Goal: Find specific page/section: Find specific page/section

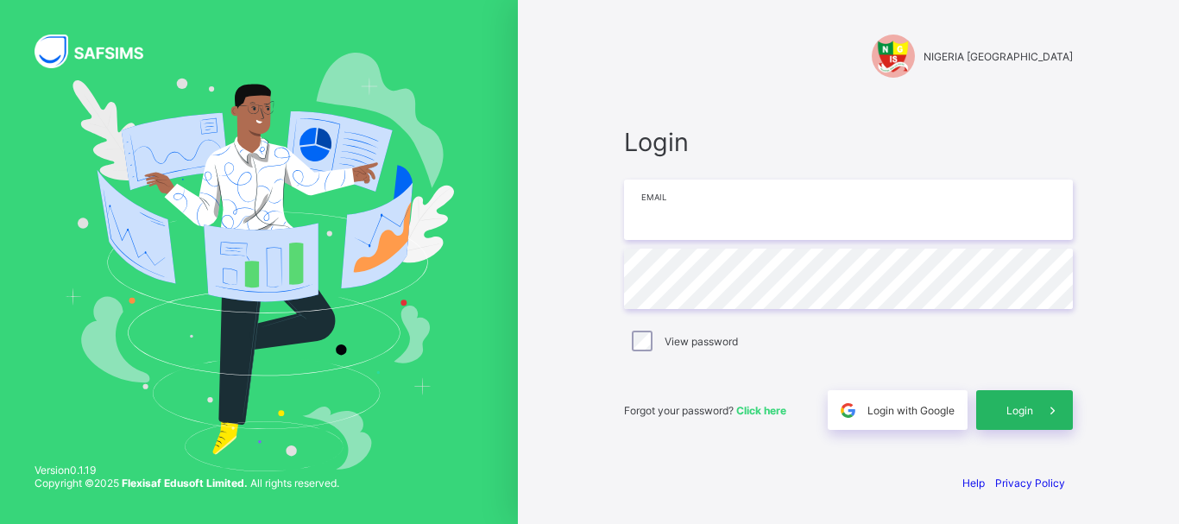
type input "**********"
click at [1045, 407] on icon at bounding box center [1053, 410] width 18 height 16
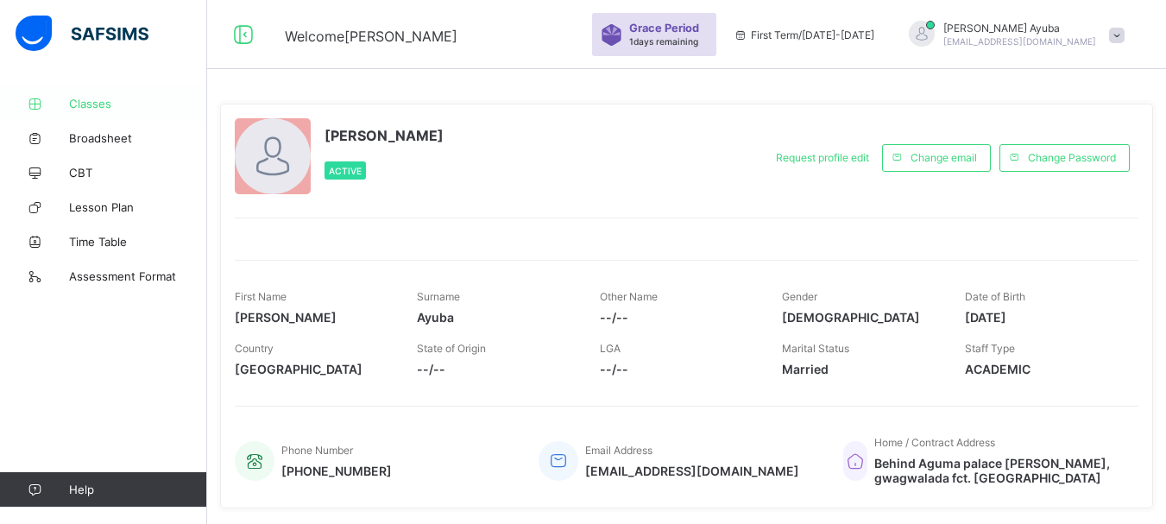
click at [88, 104] on span "Classes" at bounding box center [138, 104] width 138 height 14
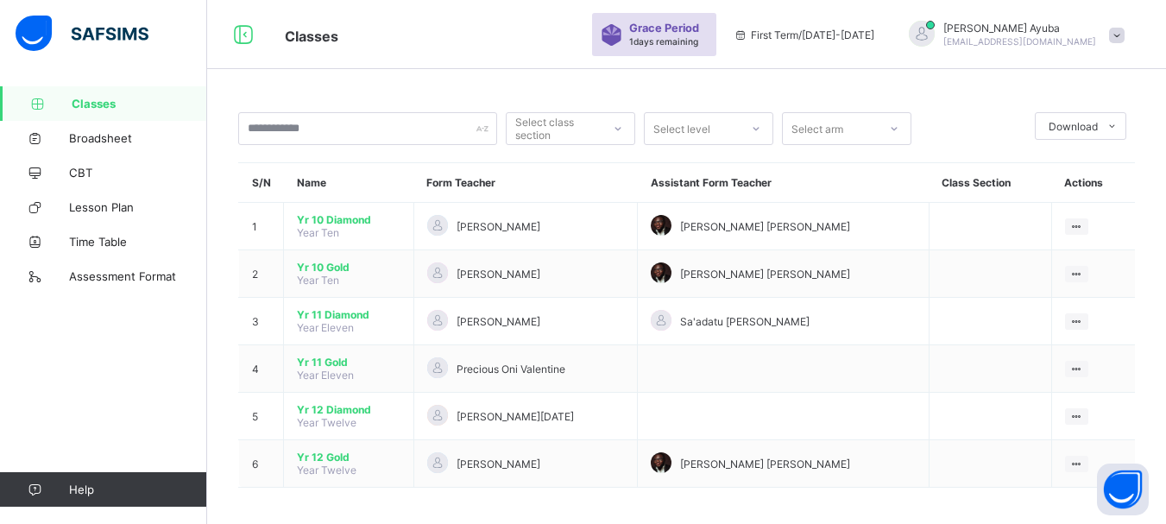
click at [482, 79] on div "Select class section Select level Select arm Download Pdf Report Excel Report S…" at bounding box center [686, 265] width 959 height 531
click at [240, 36] on icon at bounding box center [243, 34] width 29 height 25
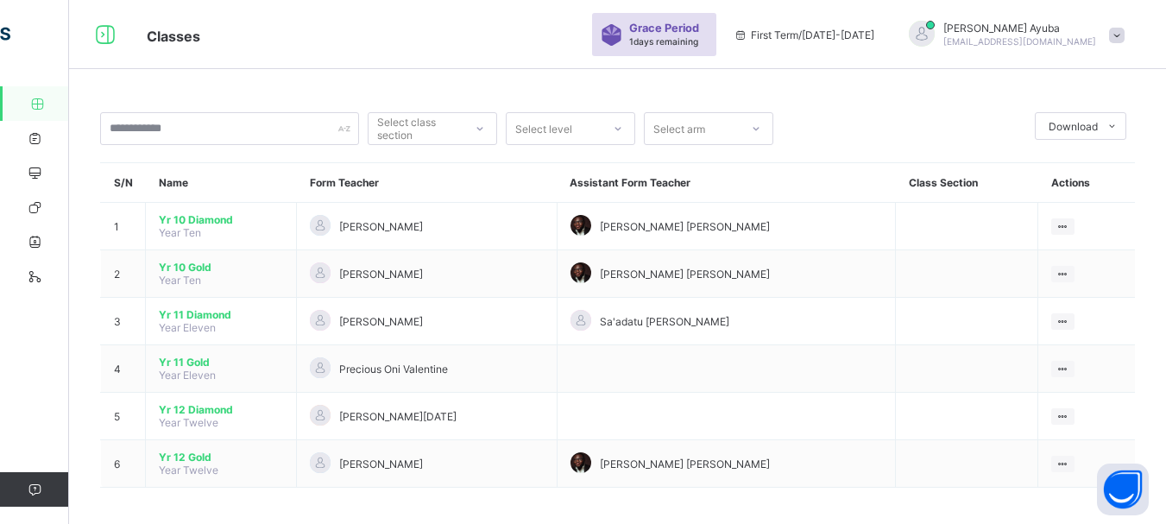
click at [34, 103] on icon at bounding box center [37, 104] width 69 height 13
click at [103, 33] on icon at bounding box center [105, 34] width 29 height 25
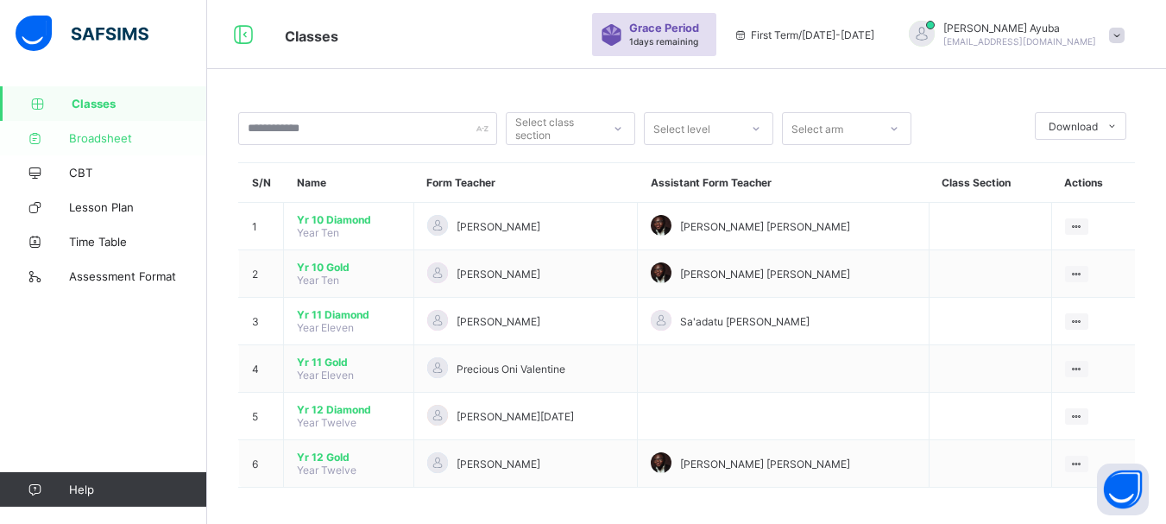
click at [86, 141] on span "Broadsheet" at bounding box center [138, 138] width 138 height 14
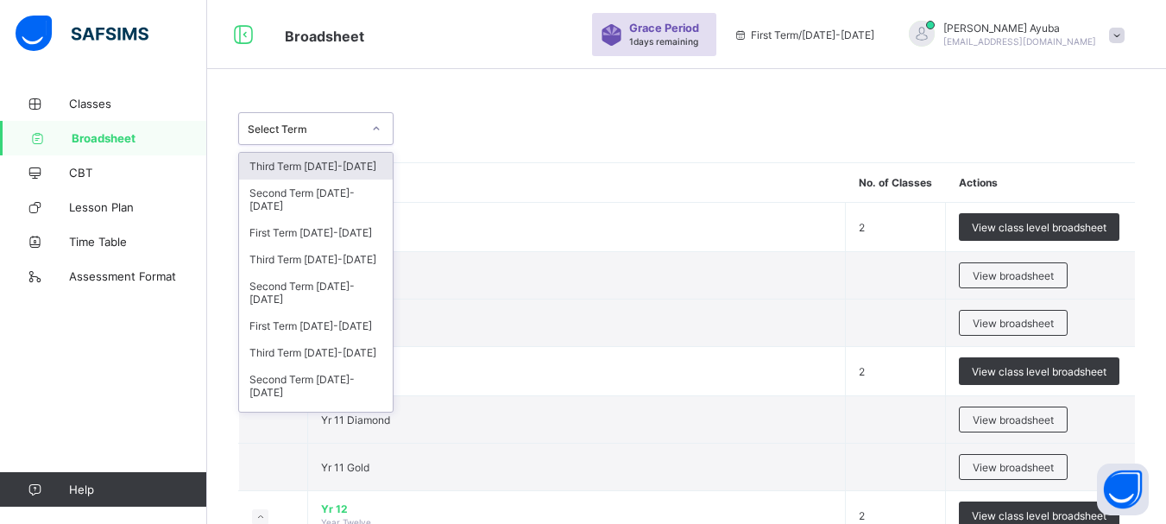
click at [385, 125] on div at bounding box center [376, 129] width 29 height 28
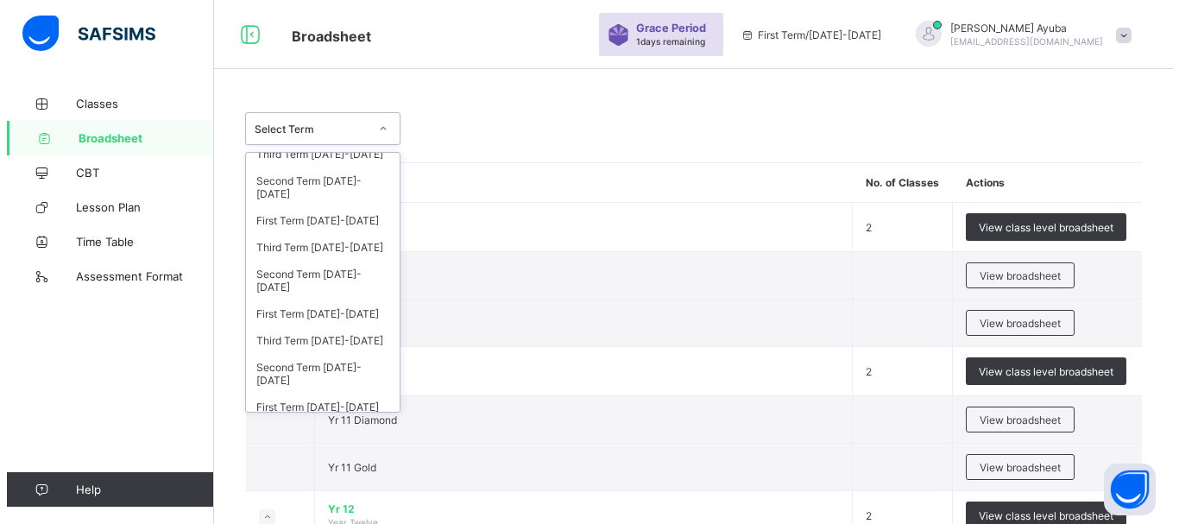
scroll to position [114, 0]
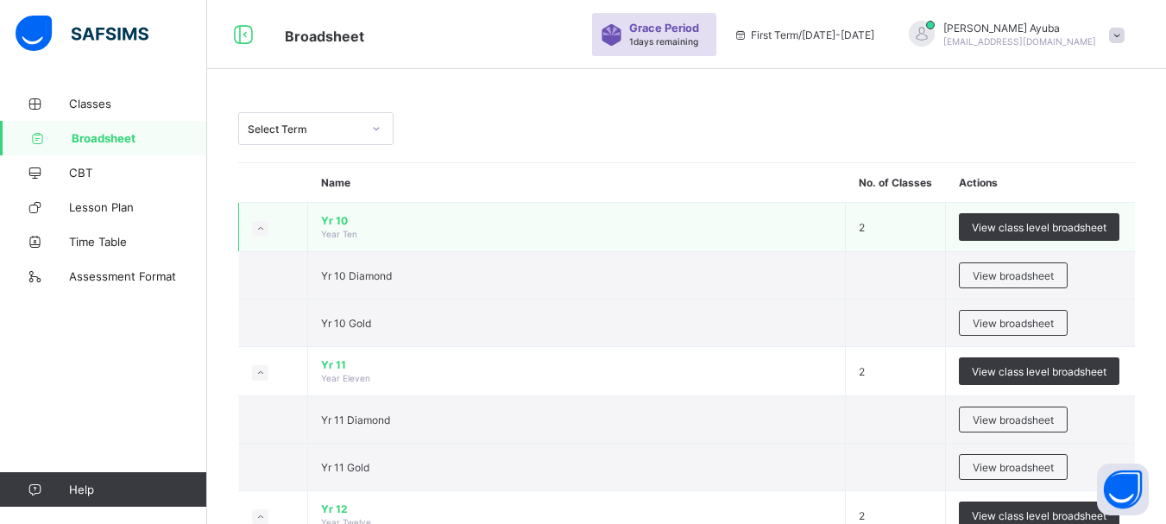
click at [334, 222] on span "Yr 10" at bounding box center [576, 220] width 511 height 13
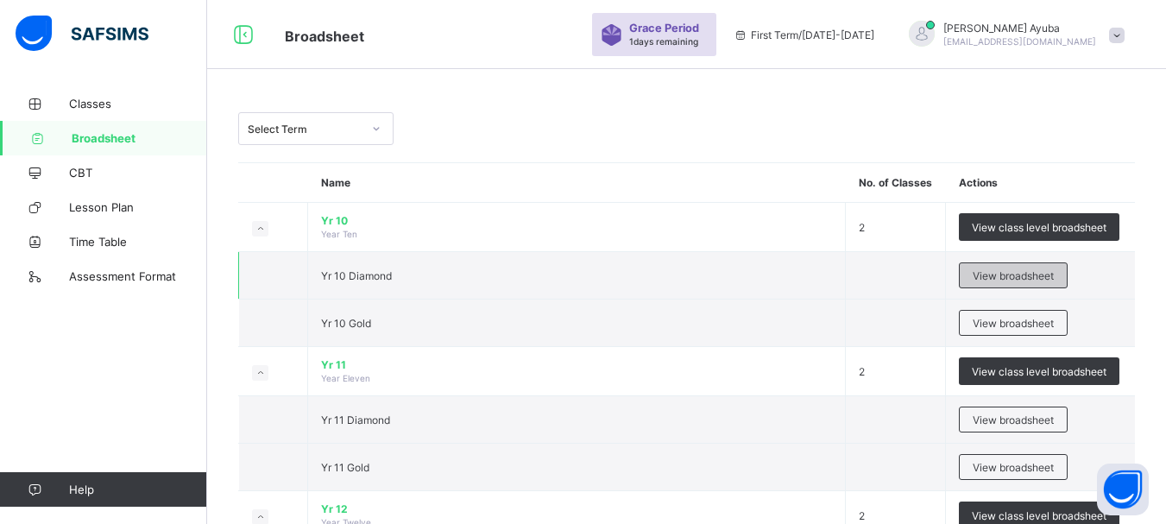
click at [1012, 279] on span "View broadsheet" at bounding box center [1013, 275] width 81 height 13
